Goal: Register for event/course

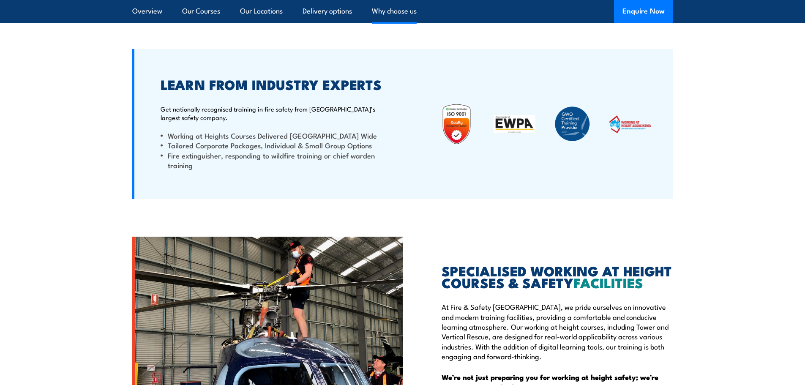
scroll to position [2333, 0]
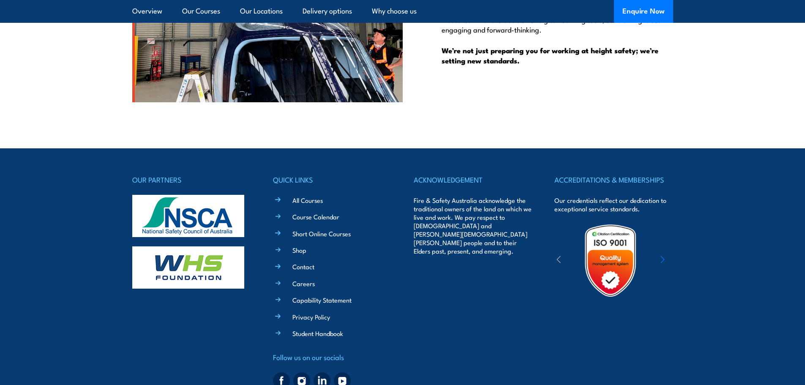
click at [301, 261] on li "Contact" at bounding box center [338, 266] width 106 height 10
click at [301, 262] on link "Contact" at bounding box center [303, 266] width 22 height 9
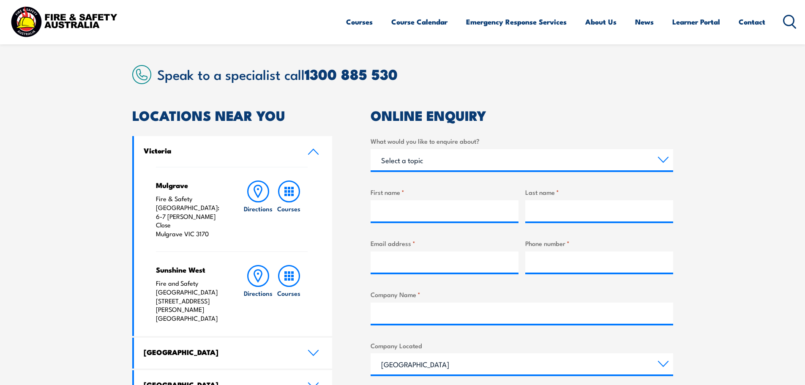
scroll to position [225, 0]
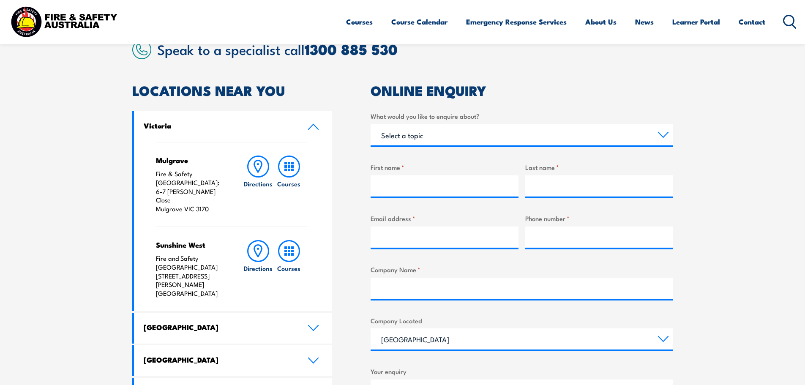
click at [706, 105] on section "Speak to a specialist call 1300 885 530 LOCATIONS NEAR YOU Victoria Mulgrave Fi…" at bounding box center [402, 289] width 805 height 545
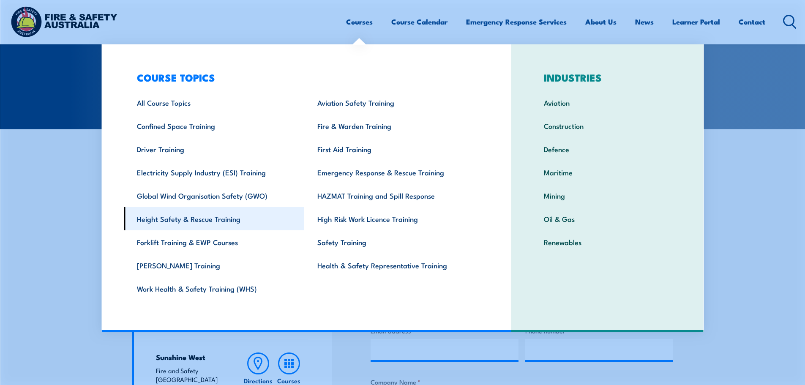
click at [201, 220] on link "Height Safety & Rescue Training" at bounding box center [214, 218] width 180 height 23
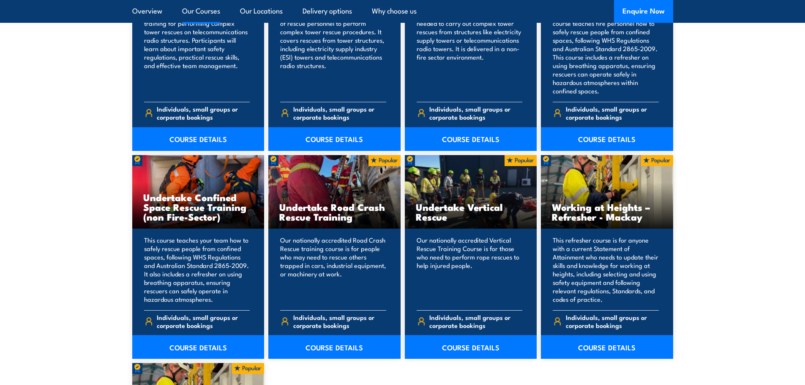
scroll to position [1014, 0]
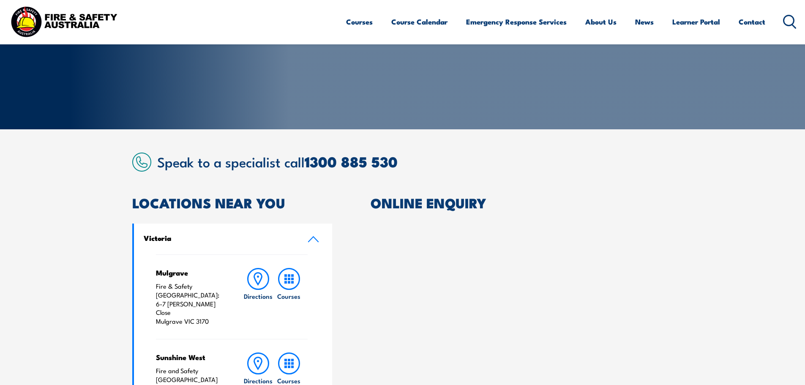
scroll to position [113, 0]
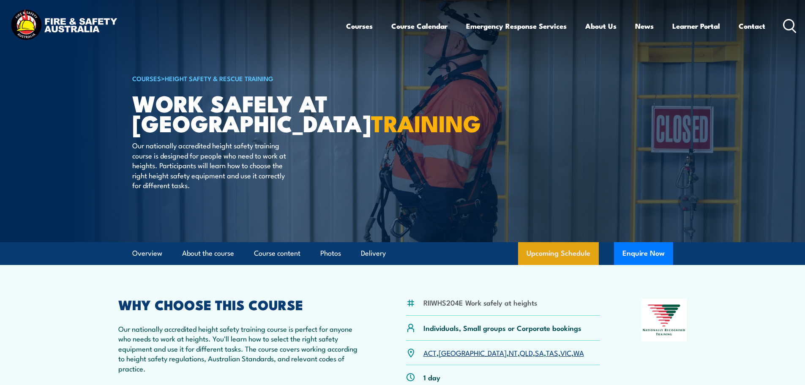
click at [560, 254] on link "Upcoming Schedule" at bounding box center [558, 253] width 81 height 23
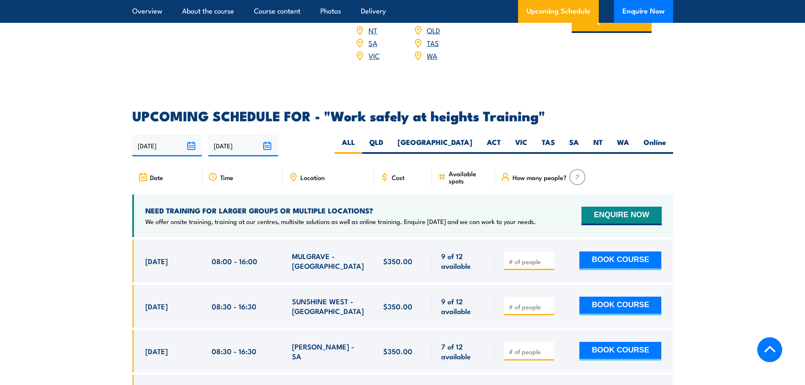
scroll to position [1232, 0]
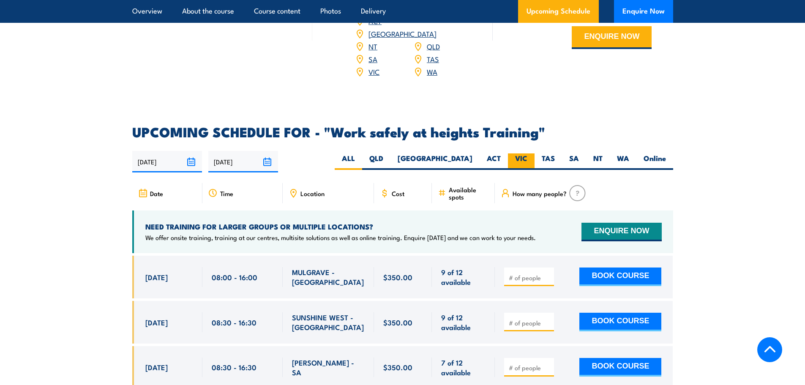
click at [528, 153] on label "VIC" at bounding box center [521, 161] width 27 height 16
click at [528, 153] on input "VIC" at bounding box center [529, 155] width 5 height 5
radio input "true"
